Goal: Find specific page/section: Find specific page/section

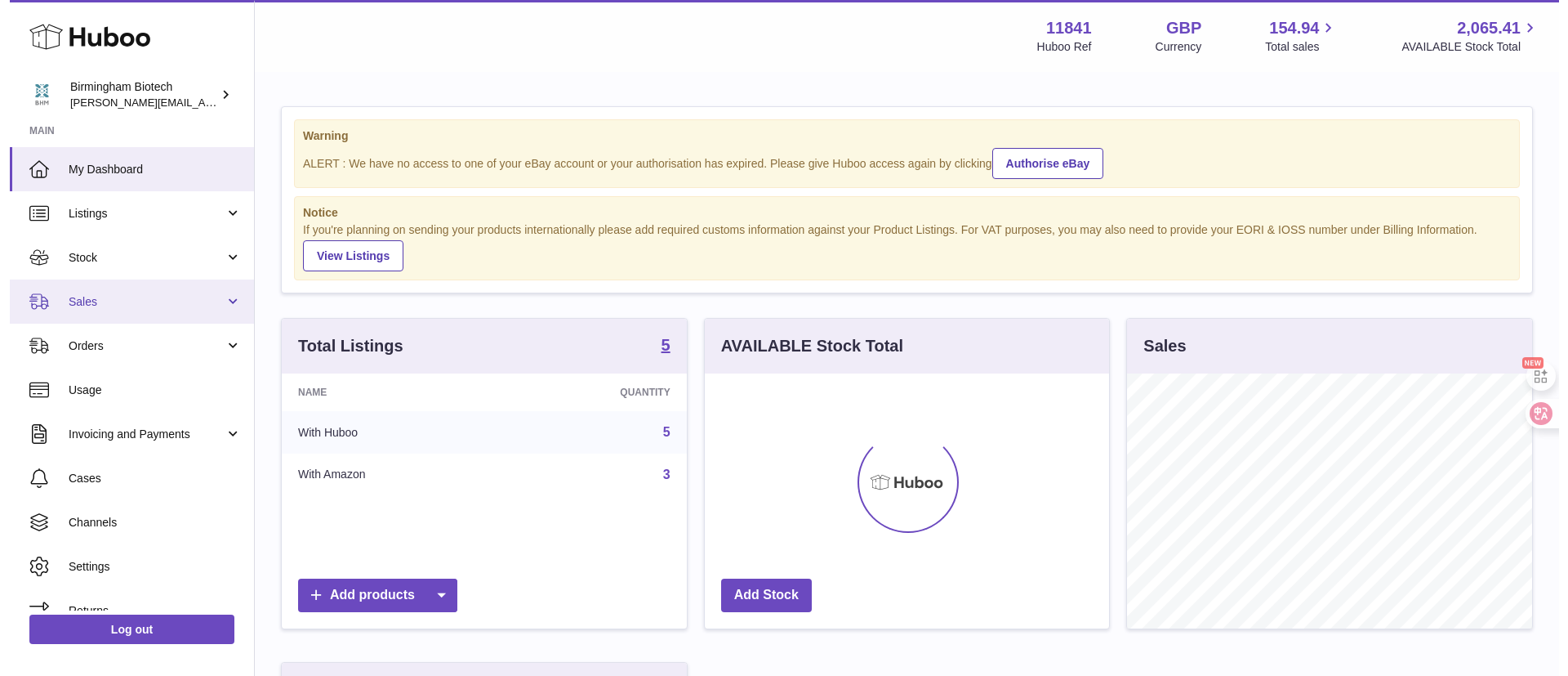
scroll to position [255, 405]
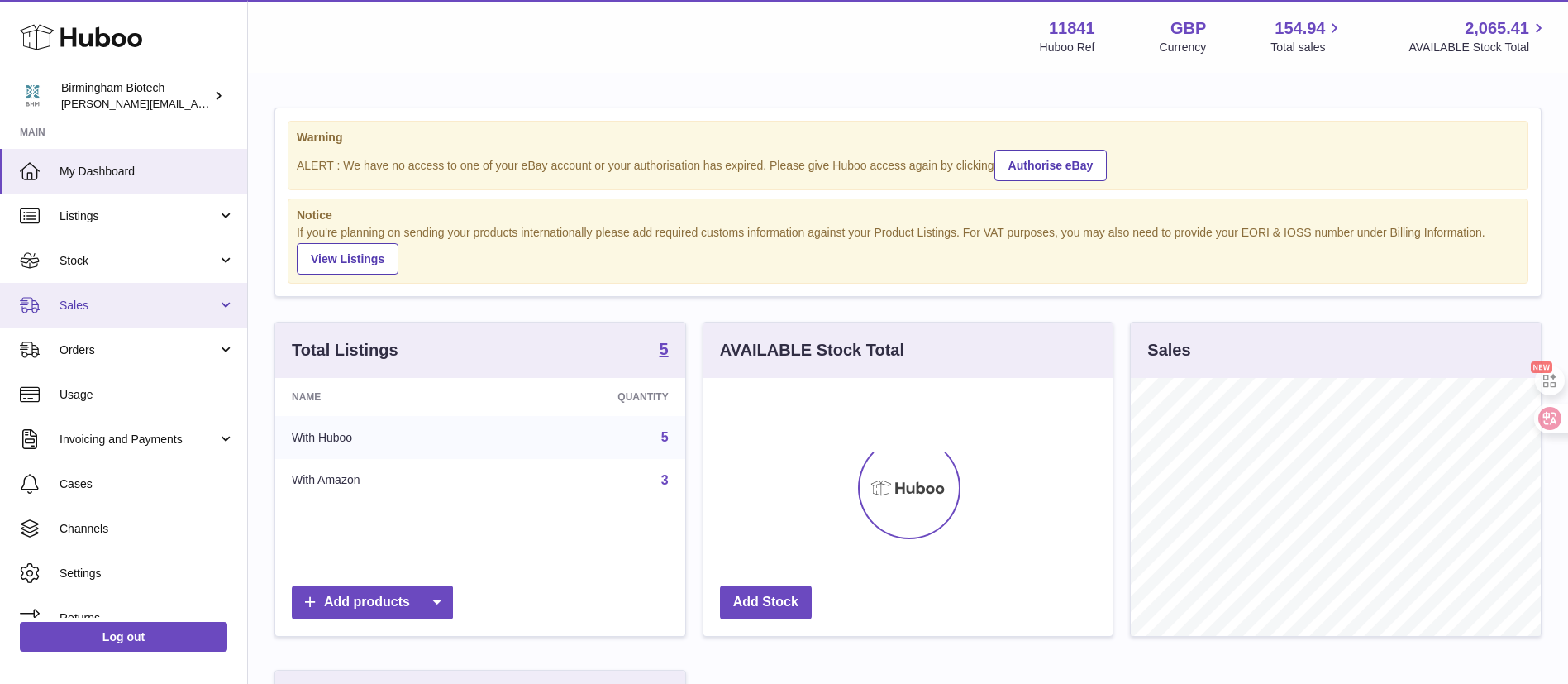
click at [119, 323] on link "Sales" at bounding box center [123, 306] width 247 height 45
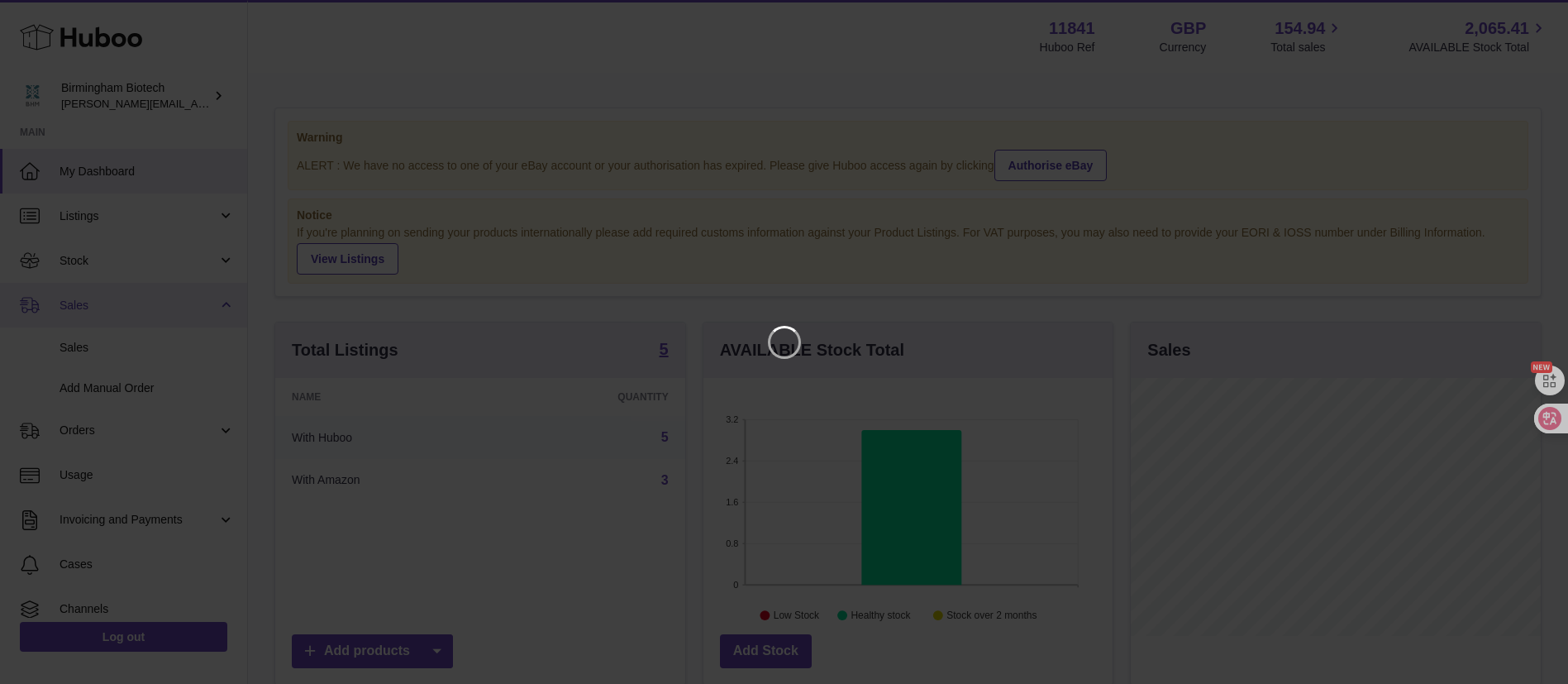
scroll to position [258, 416]
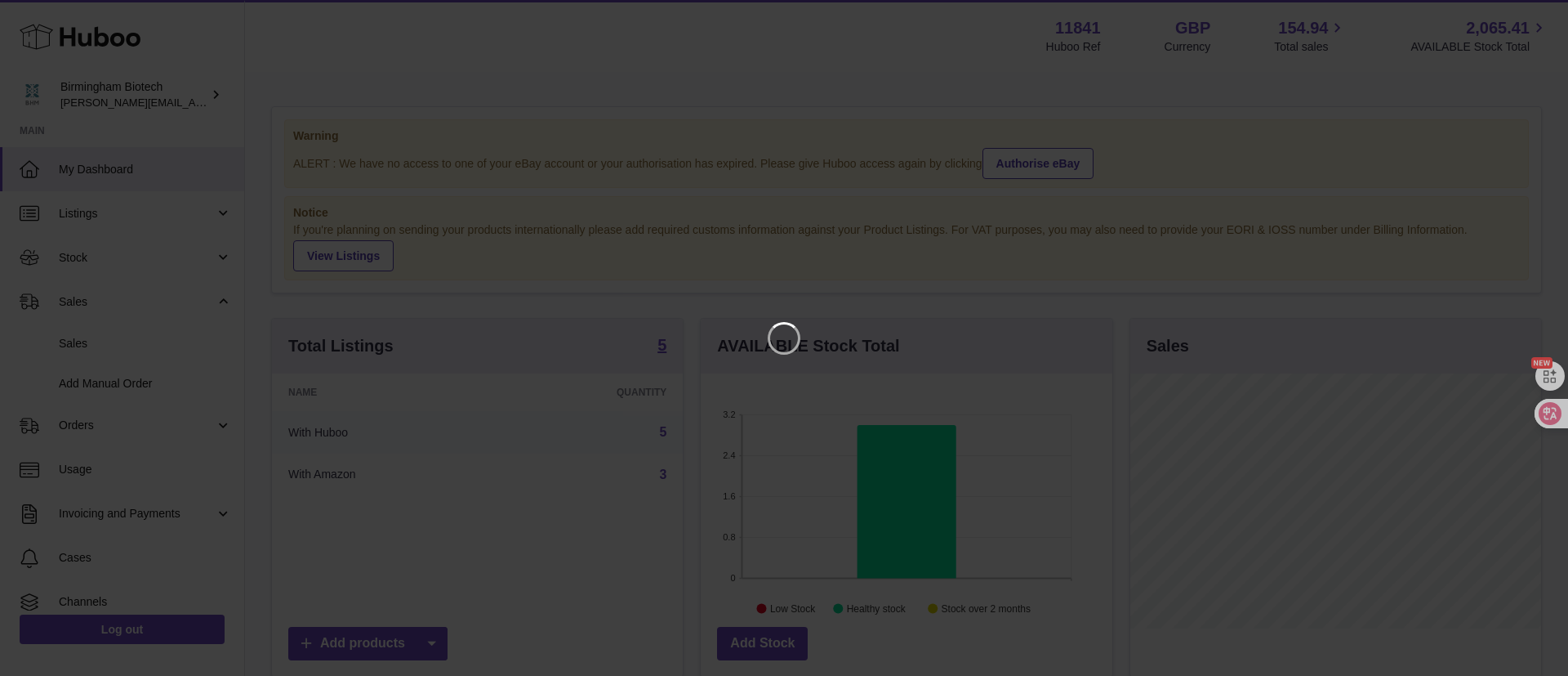
click at [1433, 46] on iframe at bounding box center [784, 338] width 1502 height 610
click at [1507, 30] on div at bounding box center [784, 338] width 1568 height 676
click at [1514, 18] on div at bounding box center [784, 338] width 1568 height 676
click at [1525, 16] on icon "Close" at bounding box center [1525, 15] width 19 height 19
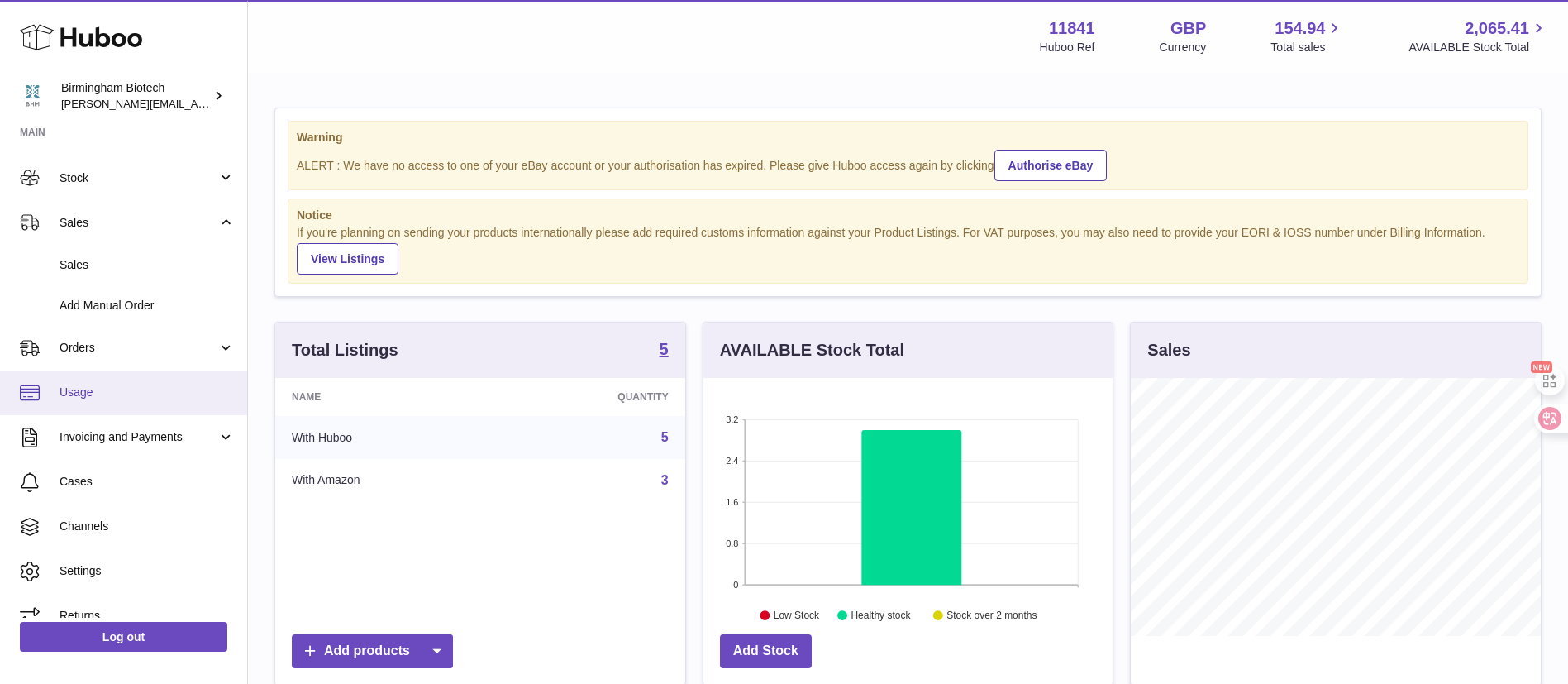
scroll to position [103, 0]
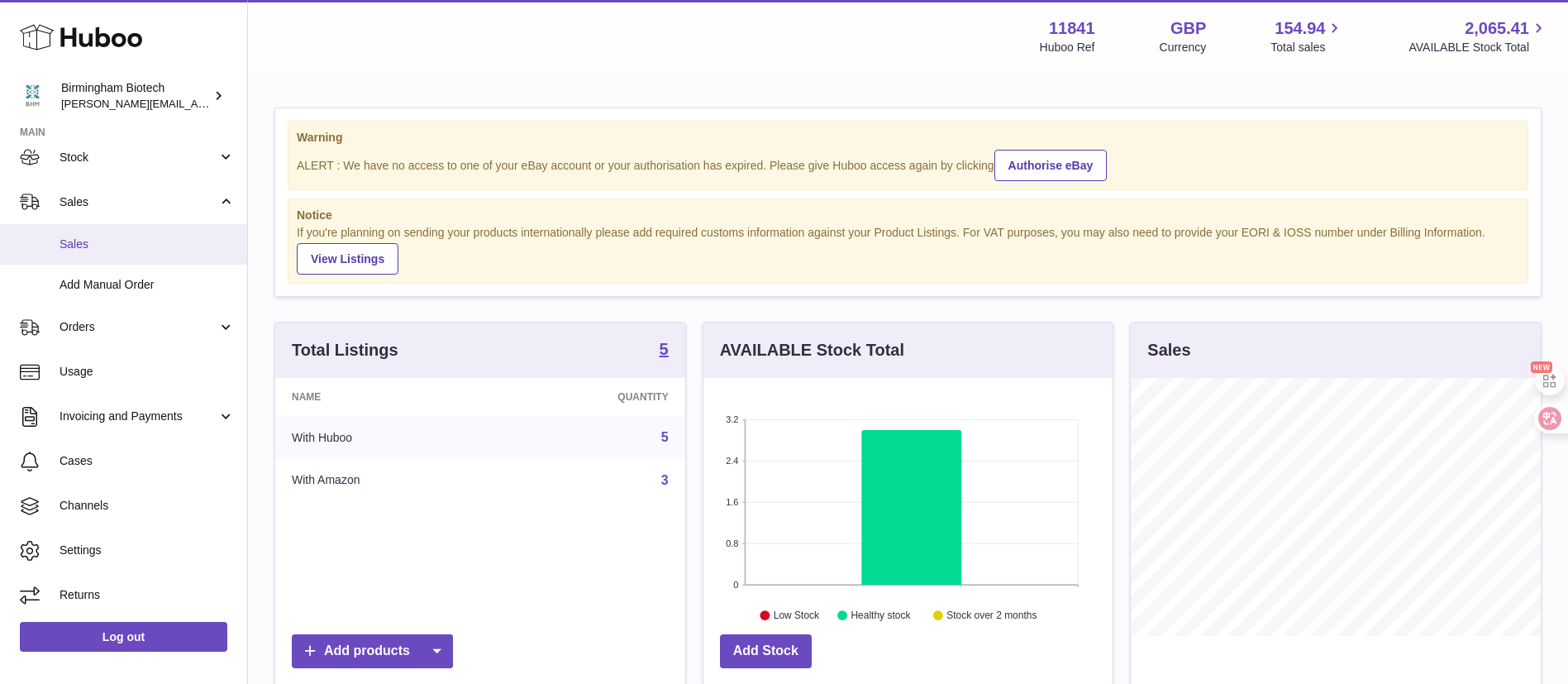
click at [181, 246] on span "Sales" at bounding box center [147, 244] width 175 height 16
click at [133, 177] on link "Stock" at bounding box center [123, 158] width 247 height 45
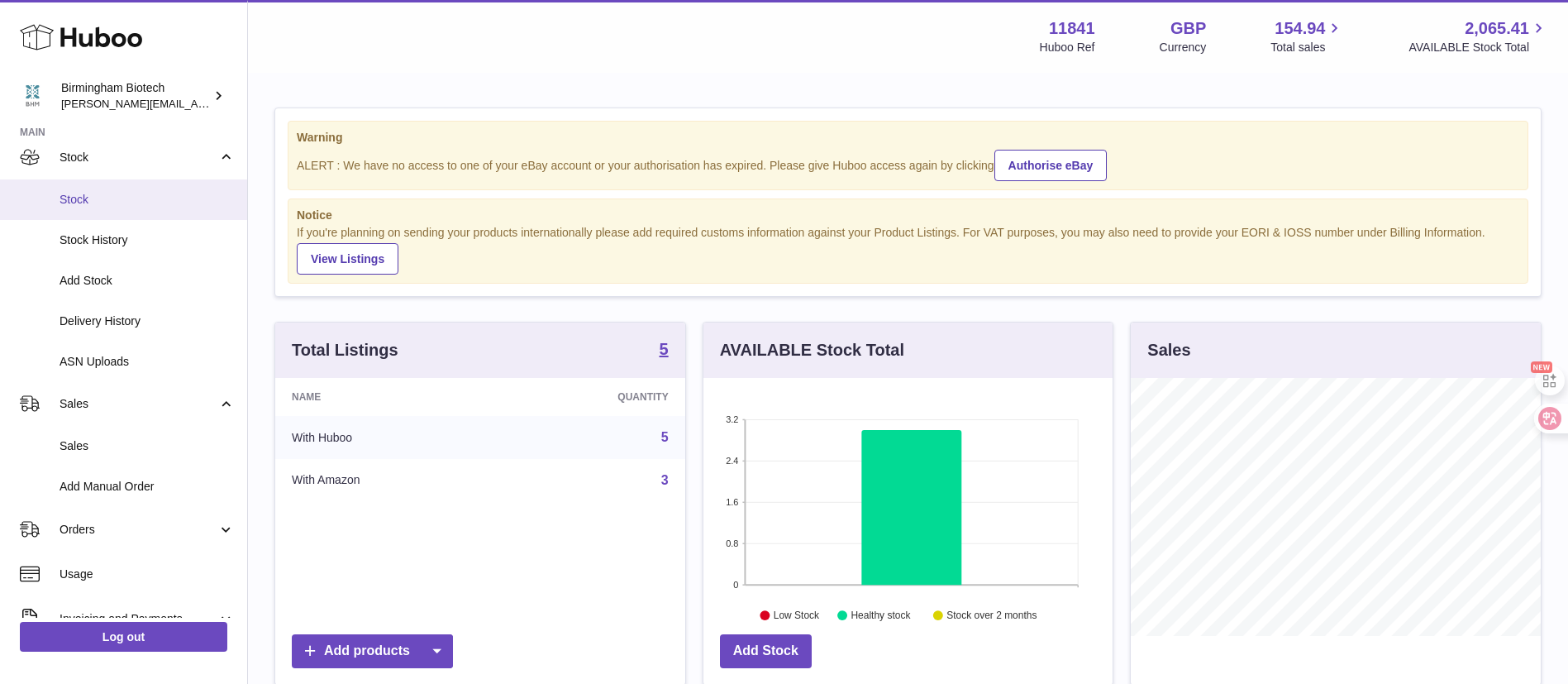
click at [117, 214] on link "Stock" at bounding box center [123, 199] width 247 height 40
